Goal: Check status: Check status

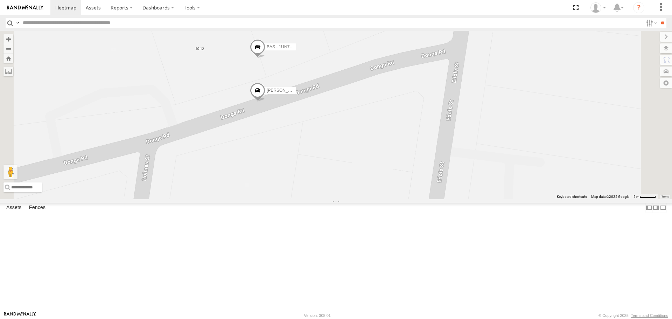
select select "**********"
click at [660, 19] on input "**" at bounding box center [662, 23] width 8 height 10
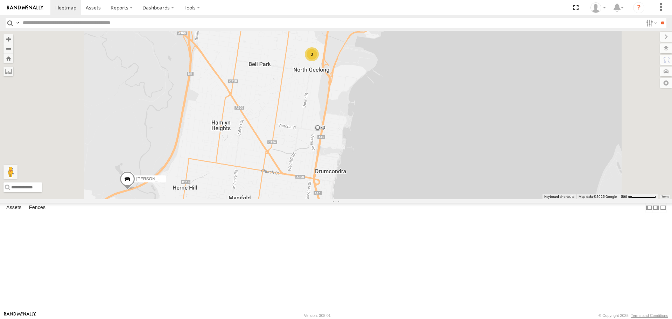
drag, startPoint x: 385, startPoint y: 220, endPoint x: 403, endPoint y: 120, distance: 101.3
click at [403, 121] on div "3 [PERSON_NAME] and Di" at bounding box center [336, 115] width 672 height 168
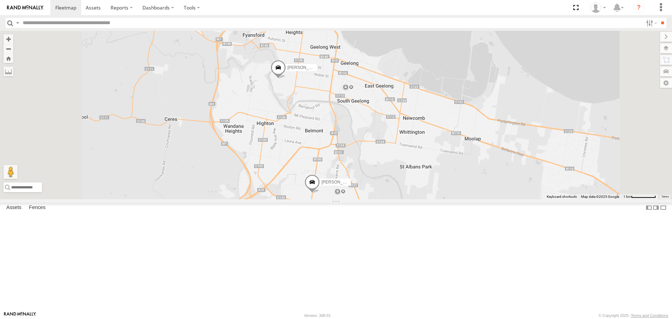
drag, startPoint x: 436, startPoint y: 238, endPoint x: 444, endPoint y: 137, distance: 101.0
click at [444, 137] on div "[PERSON_NAME] and Di 3 [PERSON_NAME] [PERSON_NAME]" at bounding box center [336, 115] width 672 height 168
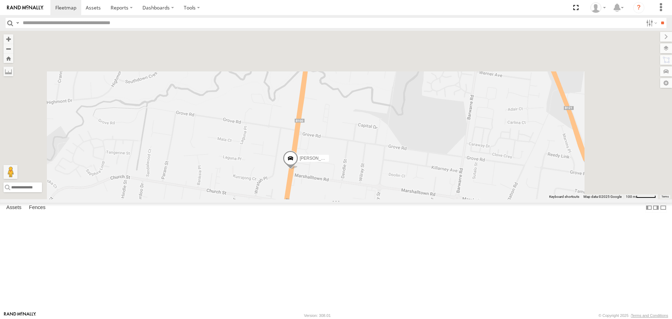
drag, startPoint x: 448, startPoint y: 137, endPoint x: 427, endPoint y: 226, distance: 90.7
click at [427, 199] on div "[PERSON_NAME] and Di [PERSON_NAME] [PERSON_NAME]" at bounding box center [336, 115] width 672 height 168
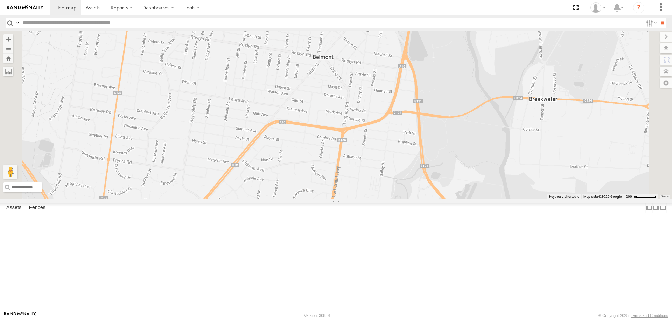
drag, startPoint x: 428, startPoint y: 89, endPoint x: 429, endPoint y: 200, distance: 110.9
click at [429, 199] on div "[PERSON_NAME] and Di [PERSON_NAME] [PERSON_NAME]" at bounding box center [336, 115] width 672 height 168
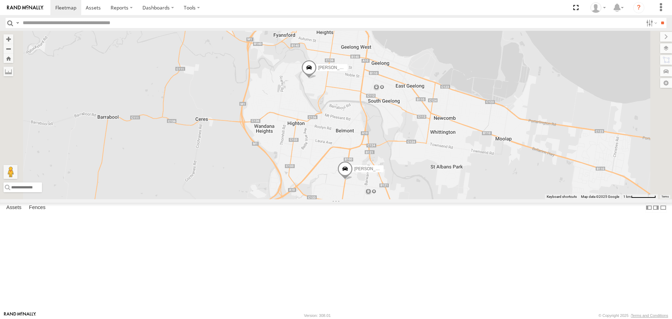
click at [353, 180] on span at bounding box center [344, 170] width 15 height 19
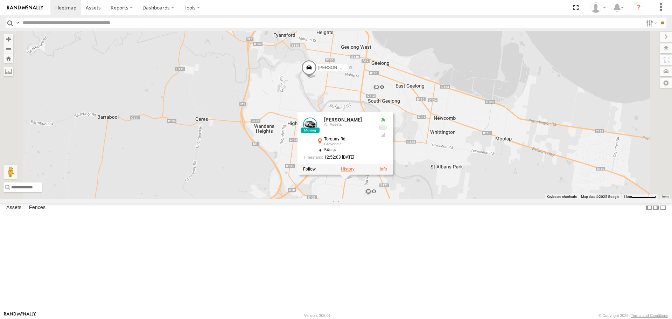
click at [354, 172] on label at bounding box center [348, 169] width 14 height 5
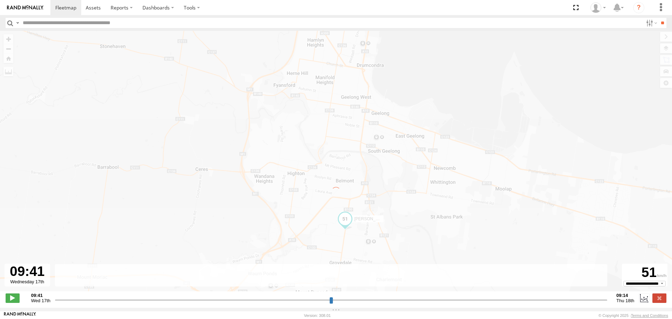
type input "**********"
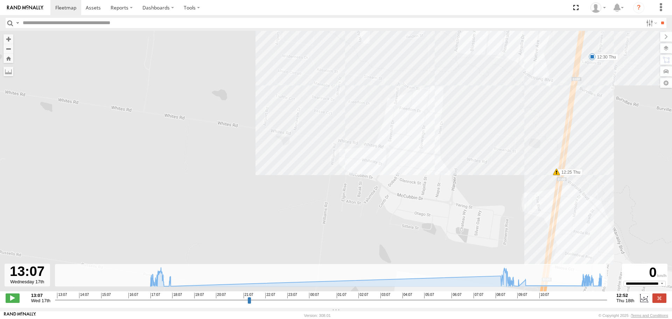
drag, startPoint x: 190, startPoint y: 189, endPoint x: 513, endPoint y: 194, distance: 323.2
click at [513, 194] on div "[PERSON_NAME] 17:35 Wed 17:39 Wed 17:57 Wed 17:57 Wed 08:23 Thu 08:24 Thu 09:00…" at bounding box center [336, 165] width 672 height 268
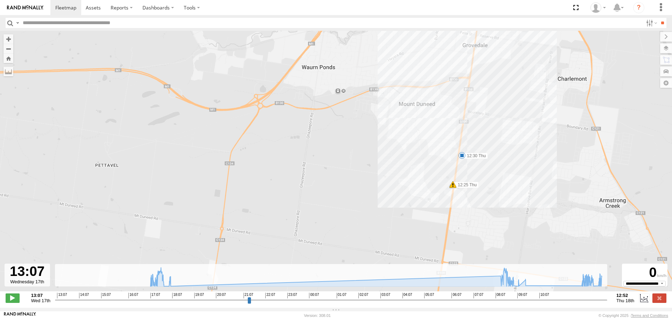
drag, startPoint x: 429, startPoint y: 115, endPoint x: 425, endPoint y: 155, distance: 40.1
click at [425, 155] on div "[PERSON_NAME] 17:35 Wed 17:39 Wed 17:57 Wed 17:57 Wed 08:23 Thu 08:24 Thu 09:00…" at bounding box center [336, 165] width 672 height 268
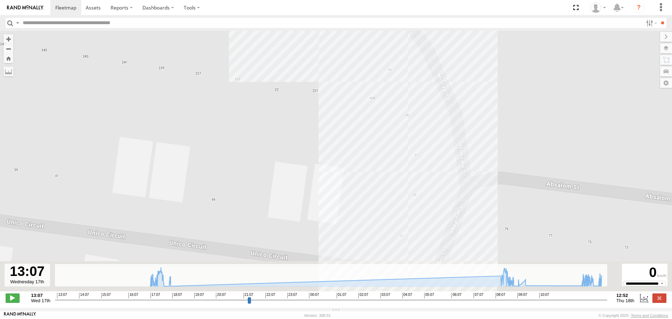
drag, startPoint x: 319, startPoint y: 200, endPoint x: 359, endPoint y: 50, distance: 155.8
click at [359, 50] on div "[PERSON_NAME] 17:35 Wed 17:39 Wed 17:57 Wed 17:57 Wed 08:23 Thu 08:24 Thu 09:00…" at bounding box center [336, 165] width 672 height 268
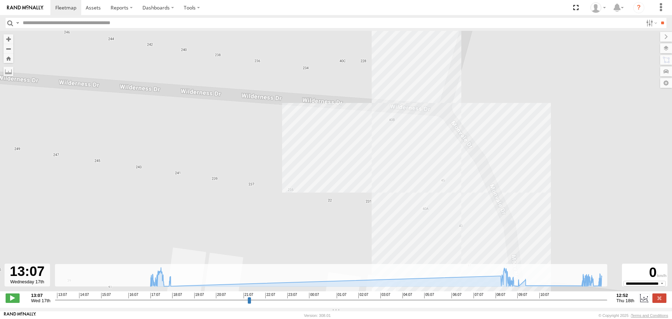
drag, startPoint x: 420, startPoint y: 110, endPoint x: 429, endPoint y: 216, distance: 106.0
click at [429, 216] on div "[PERSON_NAME] 17:35 Wed 17:39 Wed 17:57 Wed 17:57 Wed 08:23 Thu 08:24 Thu 09:00…" at bounding box center [336, 165] width 672 height 268
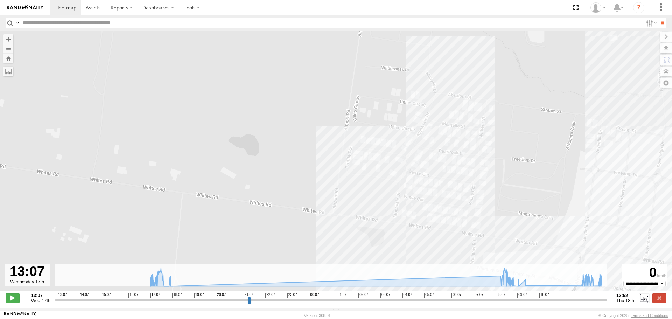
drag, startPoint x: 454, startPoint y: 227, endPoint x: 441, endPoint y: 99, distance: 128.3
click at [441, 99] on div "[PERSON_NAME] 17:35 Wed 17:39 Wed 17:57 Wed 17:57 Wed 08:23 Thu 08:24 Thu 09:00…" at bounding box center [336, 165] width 672 height 268
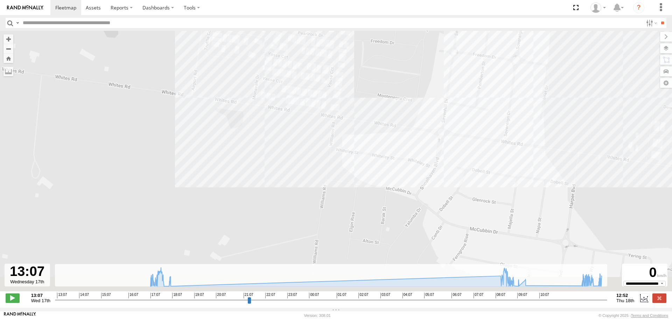
drag, startPoint x: 476, startPoint y: 172, endPoint x: 338, endPoint y: 61, distance: 176.9
click at [338, 61] on div "[PERSON_NAME] 17:35 Wed 17:39 Wed 17:57 Wed 17:57 Wed 08:23 Thu 08:24 Thu 09:00…" at bounding box center [336, 165] width 672 height 268
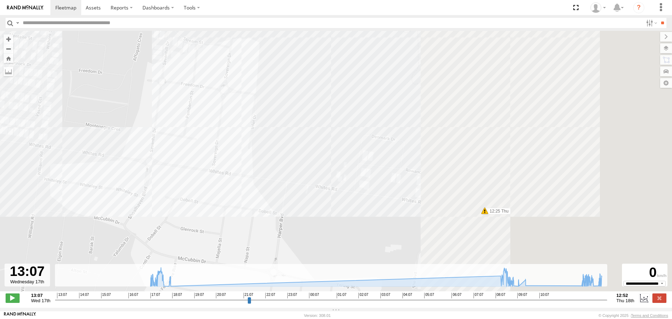
drag, startPoint x: 461, startPoint y: 135, endPoint x: 235, endPoint y: 174, distance: 229.7
click at [165, 165] on div "[PERSON_NAME] 17:35 Wed 17:39 Wed 17:57 Wed 17:57 Wed 08:23 Thu 08:24 Thu 09:00…" at bounding box center [336, 165] width 672 height 268
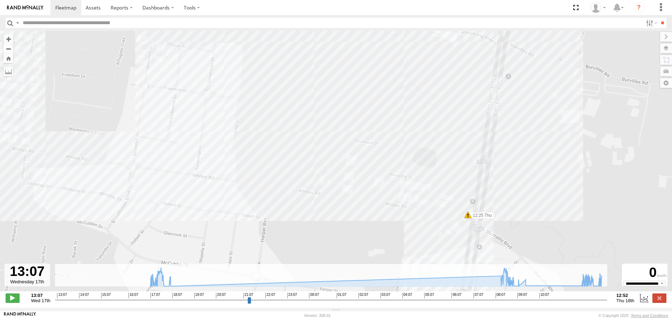
click at [468, 217] on span at bounding box center [467, 214] width 7 height 7
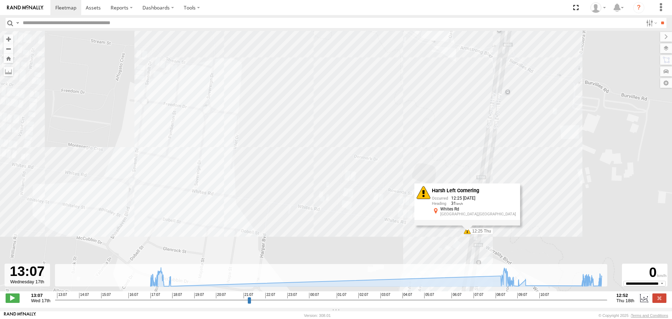
drag, startPoint x: 558, startPoint y: 138, endPoint x: 559, endPoint y: 163, distance: 25.6
click at [558, 161] on div "[PERSON_NAME] 17:35 Wed 17:39 Wed 17:57 Wed 17:57 Wed 08:23 Thu 08:24 Thu 09:00…" at bounding box center [336, 165] width 672 height 268
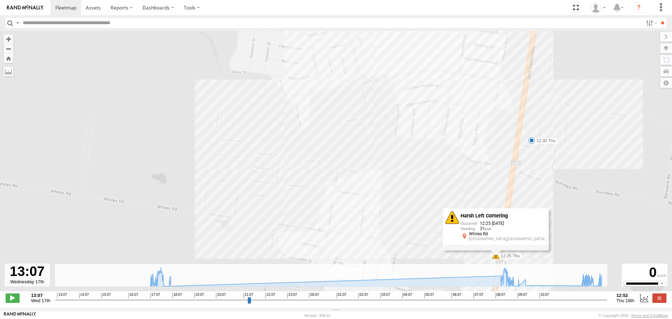
drag, startPoint x: 556, startPoint y: 143, endPoint x: 547, endPoint y: 189, distance: 46.6
click at [547, 189] on div "[PERSON_NAME] 17:35 Wed 17:39 Wed 17:57 Wed 17:57 Wed 08:23 Thu 08:24 Thu 09:00…" at bounding box center [336, 165] width 672 height 268
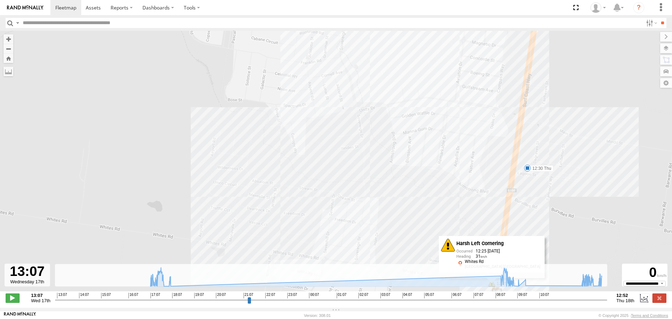
click at [410, 191] on div "[PERSON_NAME] 17:35 Wed 17:39 Wed 17:57 Wed 17:57 Wed 08:23 Thu 08:24 Thu 09:00…" at bounding box center [336, 165] width 672 height 268
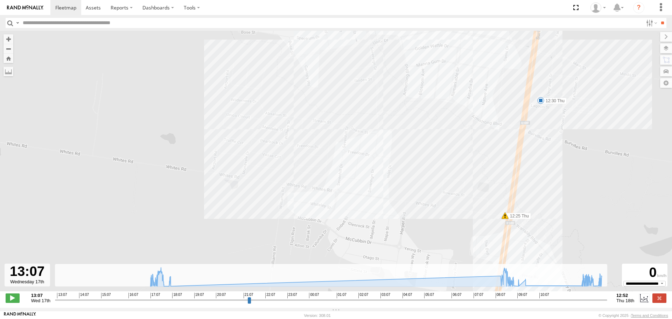
drag, startPoint x: 426, startPoint y: 176, endPoint x: 433, endPoint y: 142, distance: 35.3
click at [433, 142] on div "[PERSON_NAME] 17:35 Wed 17:39 Wed 17:57 Wed 17:57 Wed 08:23 Thu 08:24 Thu 09:00…" at bounding box center [336, 165] width 672 height 268
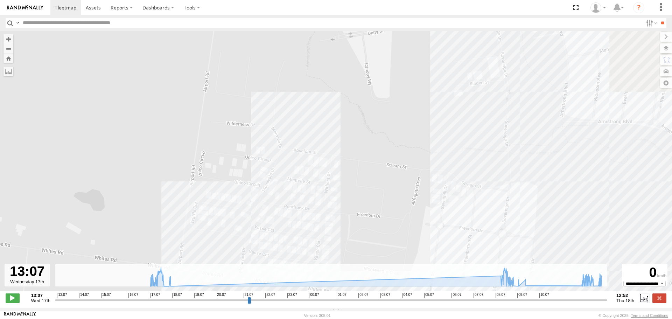
drag, startPoint x: 261, startPoint y: 94, endPoint x: 340, endPoint y: 235, distance: 162.1
click at [348, 247] on div "[PERSON_NAME] 17:35 Wed 17:39 Wed 17:57 Wed 17:57 Wed 08:23 Thu 08:24 Thu 09:00…" at bounding box center [336, 165] width 672 height 268
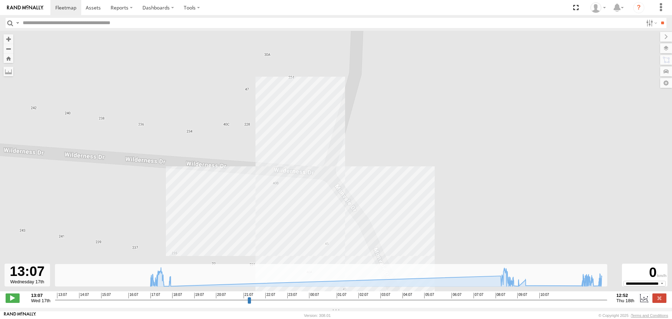
drag, startPoint x: 262, startPoint y: 144, endPoint x: 267, endPoint y: 242, distance: 98.4
click at [267, 242] on div "[PERSON_NAME] 17:35 Wed 17:39 Wed 17:57 Wed 17:57 Wed 08:23 Thu 08:24 Thu 09:00…" at bounding box center [336, 165] width 672 height 268
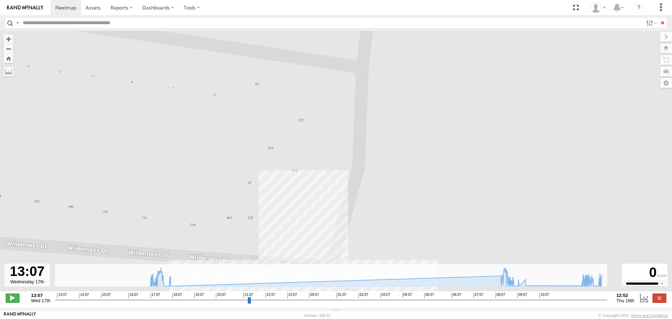
drag, startPoint x: 254, startPoint y: 137, endPoint x: 238, endPoint y: 284, distance: 148.5
click at [243, 280] on div "← Move left → Move right ↑ Move up ↓ Move down + Zoom in - Zoom out Home Jump l…" at bounding box center [336, 169] width 672 height 277
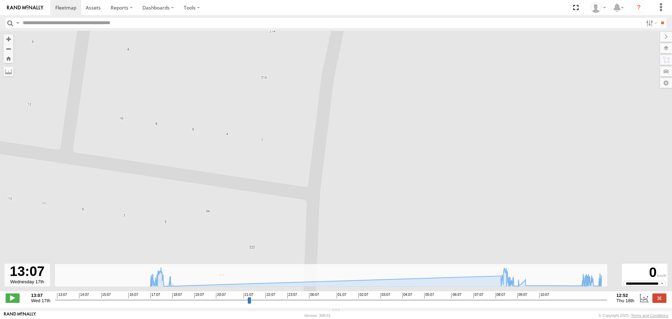
drag, startPoint x: 249, startPoint y: 172, endPoint x: 230, endPoint y: 260, distance: 89.5
click at [230, 260] on div "[PERSON_NAME] 17:35 Wed 17:39 Wed 17:57 Wed 17:57 Wed 08:23 Thu 08:24 Thu 09:00…" at bounding box center [336, 165] width 672 height 268
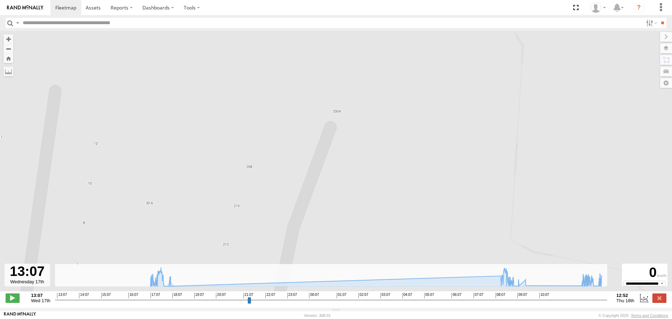
drag, startPoint x: 272, startPoint y: 106, endPoint x: 268, endPoint y: 195, distance: 89.7
click at [269, 194] on div "[PERSON_NAME] 17:35 Wed 17:39 Wed 17:57 Wed 17:57 Wed 08:23 Thu 08:24 Thu 09:00…" at bounding box center [336, 165] width 672 height 268
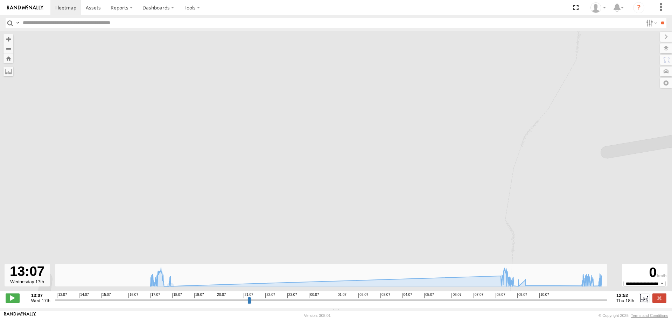
drag, startPoint x: 258, startPoint y: 229, endPoint x: 365, endPoint y: 7, distance: 246.5
click at [335, 55] on div "[PERSON_NAME] 17:35 Wed 17:39 Wed 17:57 Wed 17:57 Wed 08:23 Thu 08:24 Thu 09:00…" at bounding box center [336, 165] width 672 height 268
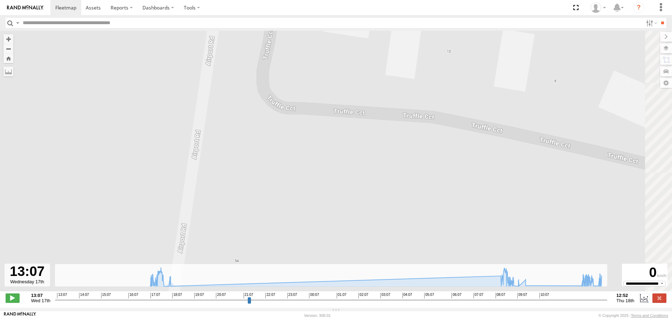
drag, startPoint x: 446, startPoint y: 159, endPoint x: 228, endPoint y: 146, distance: 218.6
click at [228, 146] on div "[PERSON_NAME] 17:35 Wed 17:39 Wed 17:57 Wed 17:57 Wed 08:23 Thu 08:24 Thu 09:00…" at bounding box center [336, 165] width 672 height 268
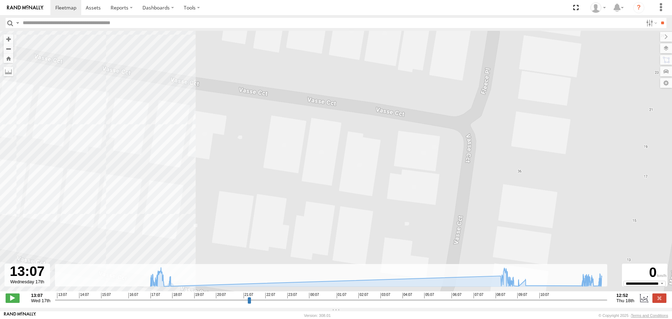
click at [251, 156] on div "[PERSON_NAME] 17:35 Wed 17:39 Wed 17:57 Wed 17:57 Wed 08:23 Thu 08:24 Thu 09:00…" at bounding box center [336, 165] width 672 height 268
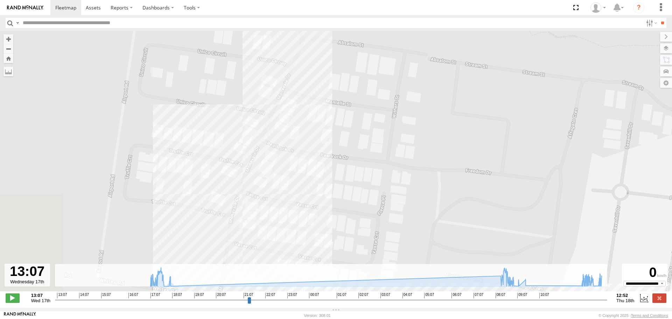
drag, startPoint x: 291, startPoint y: 206, endPoint x: 303, endPoint y: 205, distance: 12.7
click at [307, 217] on div "[PERSON_NAME] 17:35 Wed 17:39 Wed 17:57 Wed 17:57 Wed 08:23 Thu 08:24 Thu 09:00…" at bounding box center [336, 165] width 672 height 268
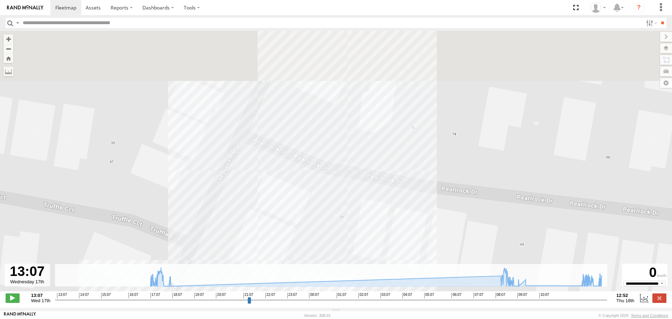
drag, startPoint x: 251, startPoint y: 154, endPoint x: 251, endPoint y: 232, distance: 78.0
click at [251, 232] on div "[PERSON_NAME] 17:35 Wed 17:39 Wed 17:57 Wed 17:57 Wed 08:23 Thu 08:24 Thu 09:00…" at bounding box center [336, 165] width 672 height 268
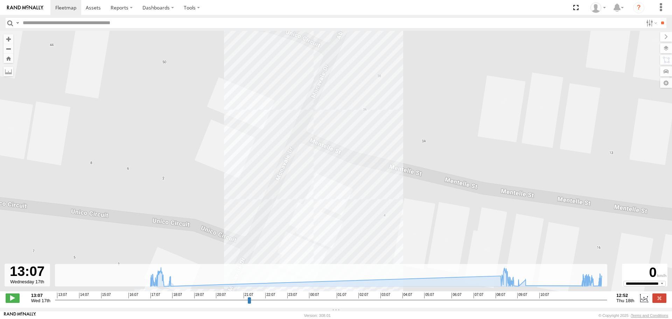
drag, startPoint x: 267, startPoint y: 207, endPoint x: 259, endPoint y: 243, distance: 36.5
click at [258, 249] on div "[PERSON_NAME] 17:35 Wed 17:39 Wed 17:57 Wed 17:57 Wed 08:23 Thu 08:24 Thu 09:00…" at bounding box center [336, 165] width 672 height 268
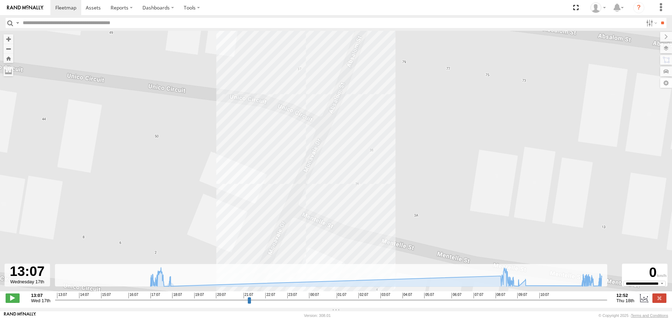
drag, startPoint x: 284, startPoint y: 117, endPoint x: 286, endPoint y: 246, distance: 128.4
click at [286, 246] on div "[PERSON_NAME] 17:35 Wed 17:39 Wed 17:57 Wed 17:57 Wed 08:23 Thu 08:24 Thu 09:00…" at bounding box center [336, 165] width 672 height 268
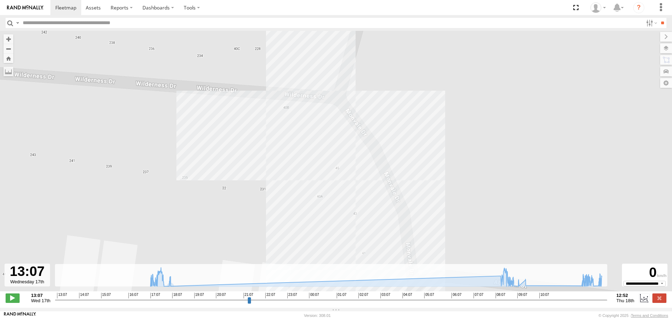
drag, startPoint x: 233, startPoint y: 189, endPoint x: 388, endPoint y: 215, distance: 157.2
click at [386, 217] on div "[PERSON_NAME] 17:35 Wed 17:39 Wed 17:57 Wed 17:57 Wed 08:23 Thu 08:24 Thu 09:00…" at bounding box center [336, 165] width 672 height 268
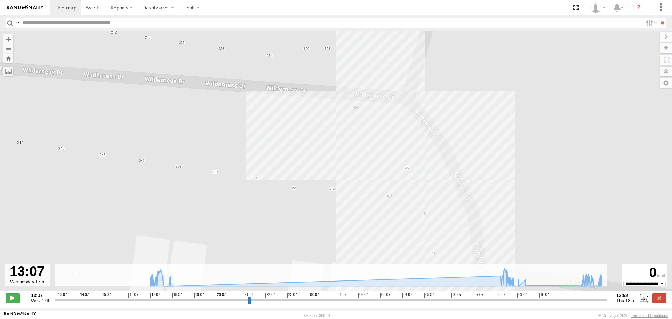
drag, startPoint x: 433, startPoint y: 227, endPoint x: 182, endPoint y: 182, distance: 255.5
click at [182, 182] on div "[PERSON_NAME] 17:35 Wed 17:39 Wed 17:57 Wed 17:57 Wed 08:23 Thu 08:24 Thu 09:00…" at bounding box center [336, 165] width 672 height 268
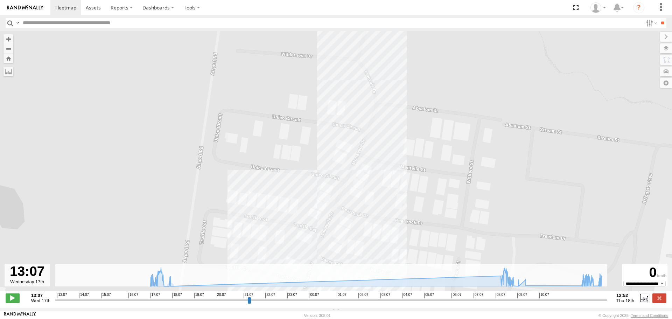
drag, startPoint x: 512, startPoint y: 188, endPoint x: 397, endPoint y: 147, distance: 122.1
click at [397, 147] on div "[PERSON_NAME] 17:35 Wed 17:39 Wed 17:57 Wed 17:57 Wed 08:23 Thu 08:24 Thu 09:00…" at bounding box center [336, 165] width 672 height 268
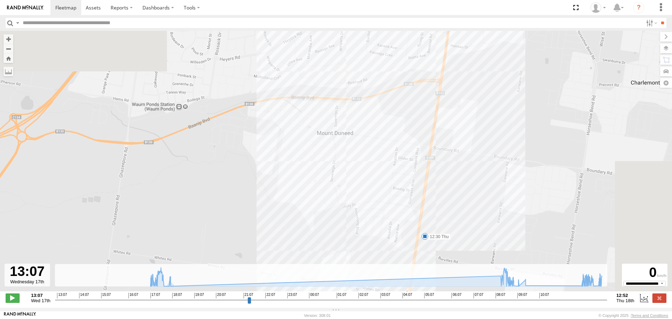
drag, startPoint x: 636, startPoint y: 130, endPoint x: 421, endPoint y: 186, distance: 222.6
click at [420, 229] on div "[PERSON_NAME] 17:35 Wed 17:39 Wed 17:57 Wed 17:57 Wed 08:23 Thu 08:24 Thu 09:00…" at bounding box center [336, 165] width 672 height 268
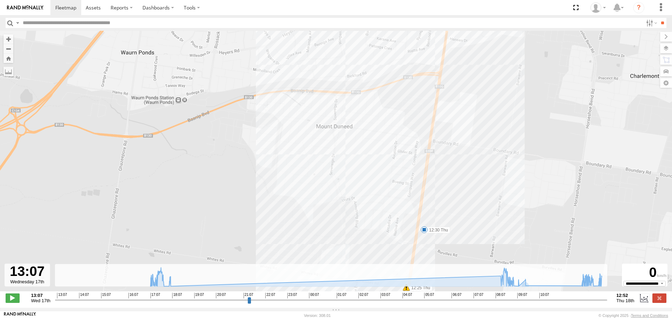
click at [658, 299] on label at bounding box center [659, 297] width 14 height 9
